Goal: Task Accomplishment & Management: Manage account settings

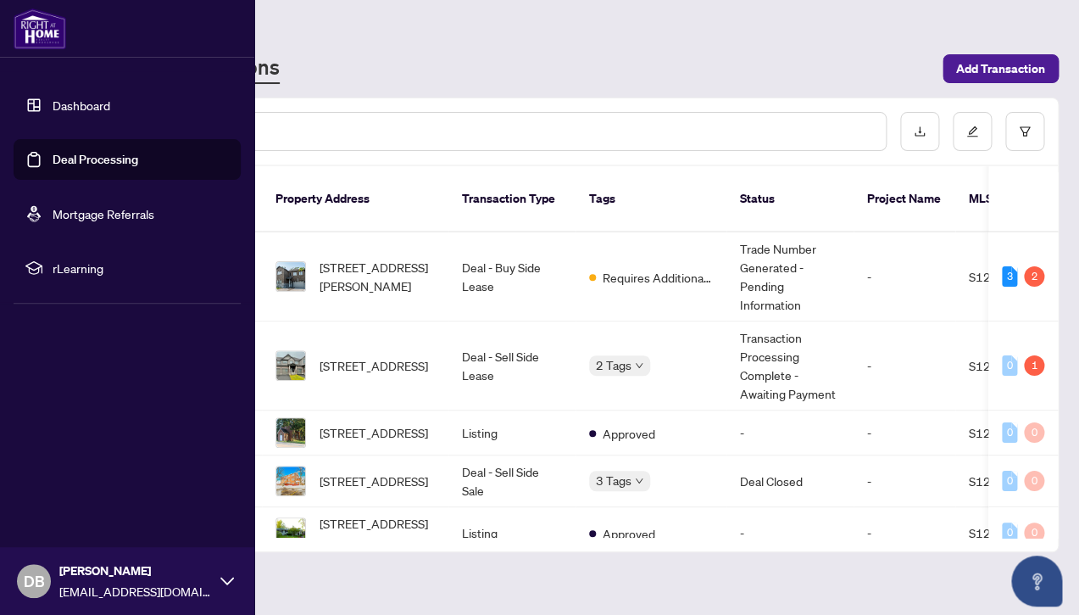
click at [73, 102] on link "Dashboard" at bounding box center [82, 104] width 58 height 15
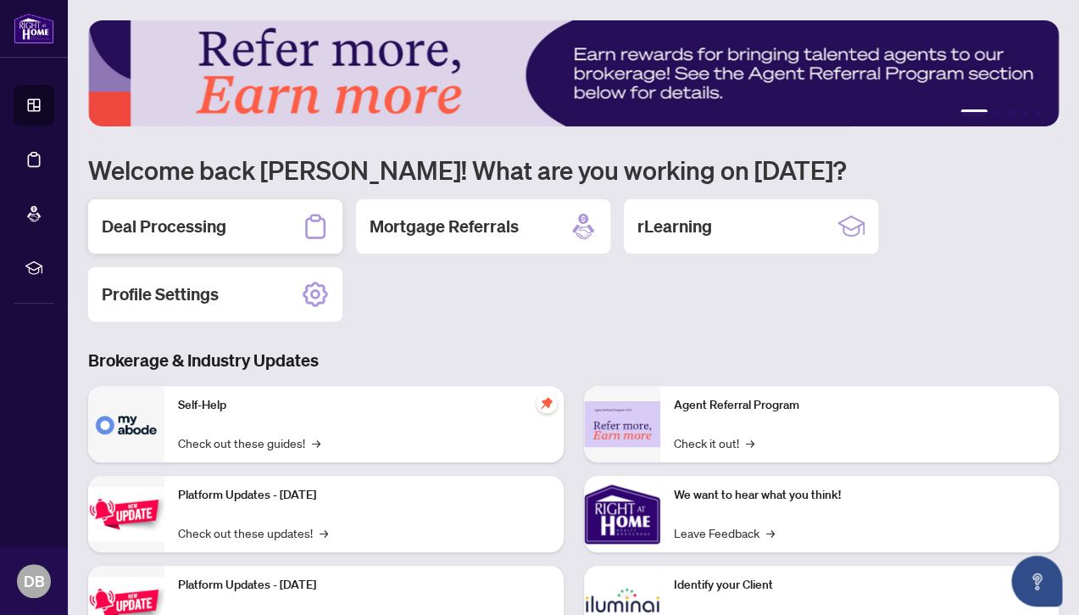
click at [175, 220] on h2 "Deal Processing" at bounding box center [164, 226] width 125 height 24
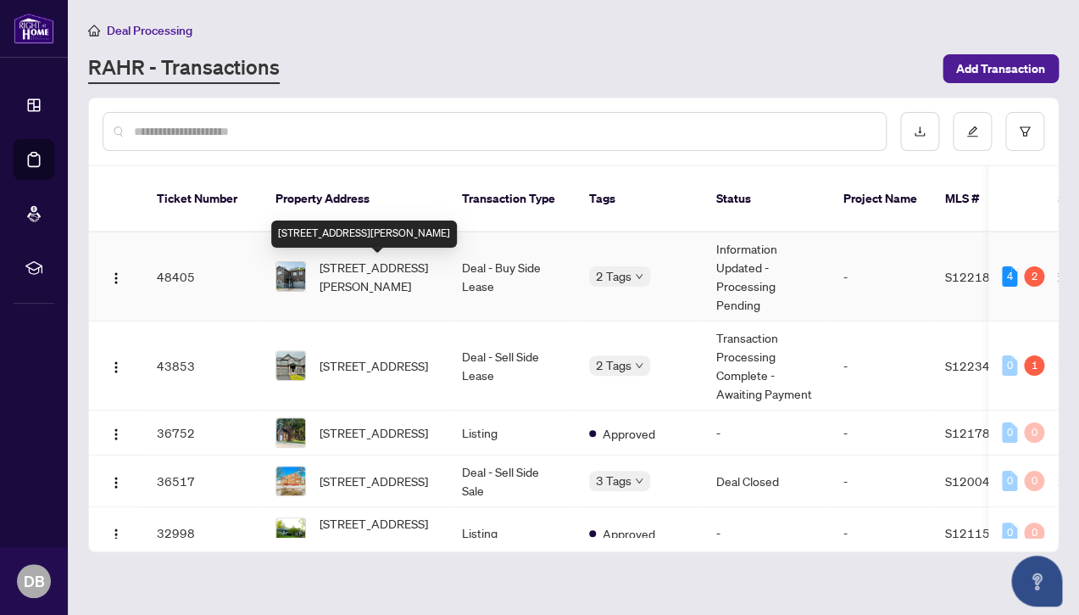
click at [352, 270] on span "[STREET_ADDRESS][PERSON_NAME]" at bounding box center [377, 276] width 115 height 37
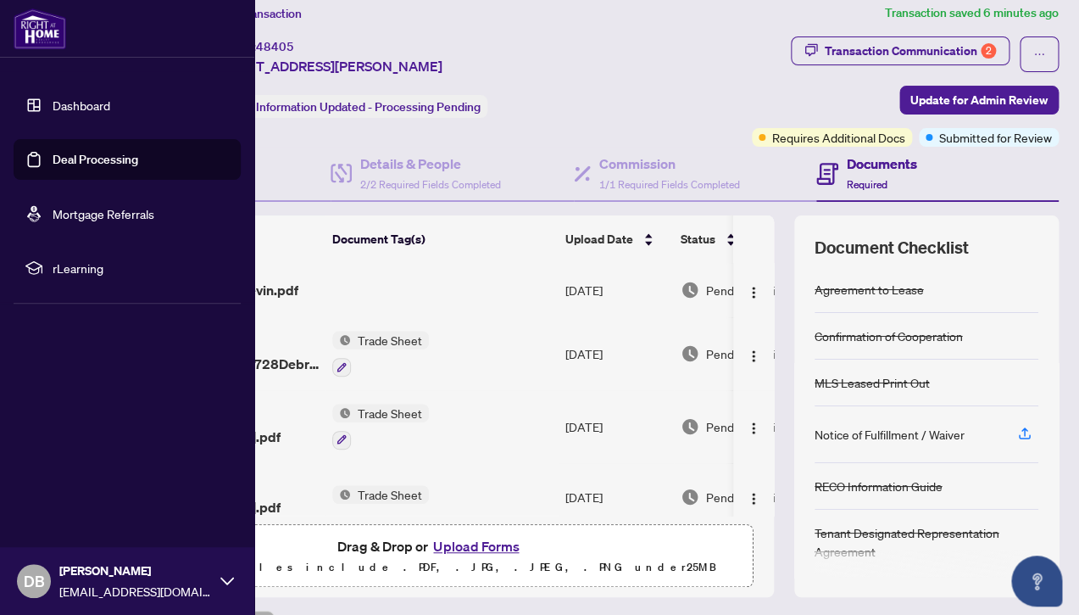
click at [78, 104] on link "Dashboard" at bounding box center [82, 104] width 58 height 15
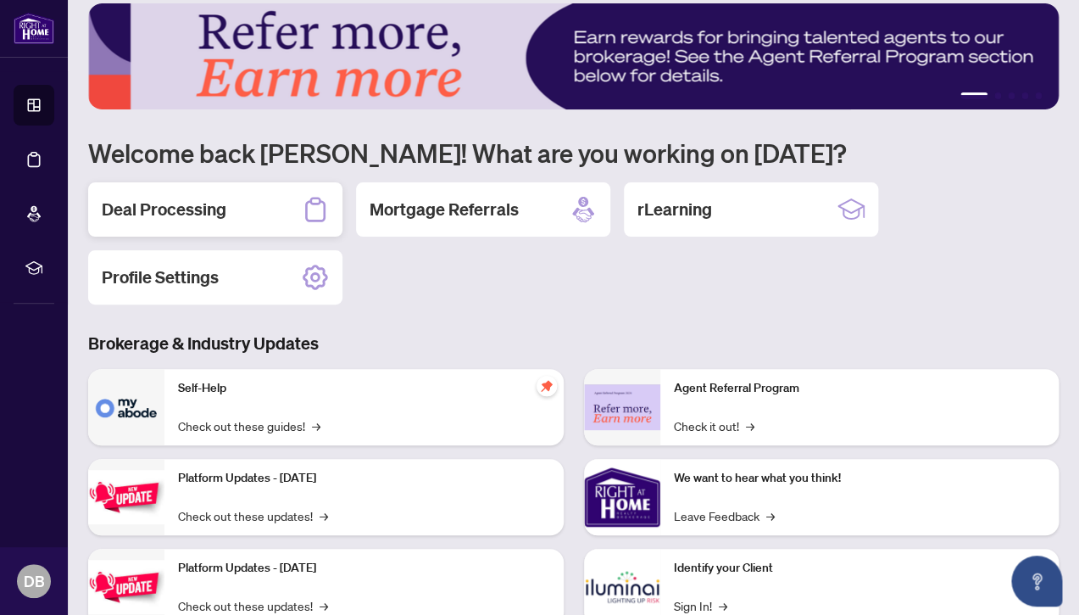
click at [202, 205] on h2 "Deal Processing" at bounding box center [164, 209] width 125 height 24
